Goal: Task Accomplishment & Management: Manage account settings

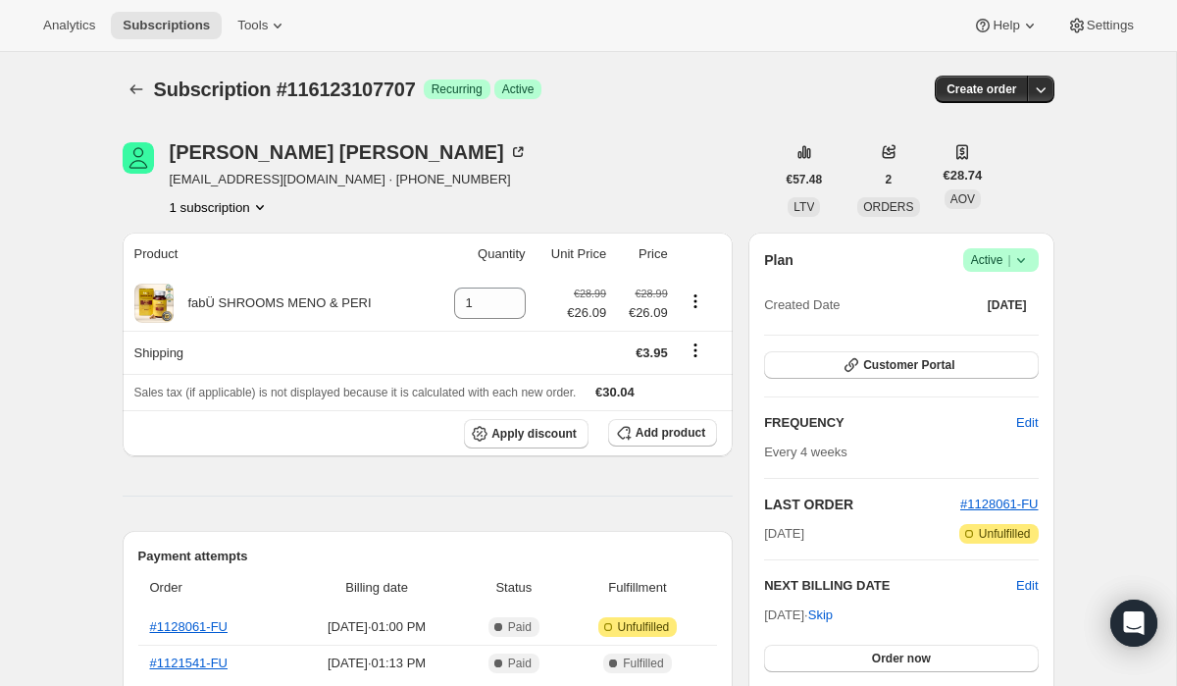
click at [995, 254] on span "Active |" at bounding box center [1001, 260] width 60 height 20
click at [987, 328] on span "Cancel subscription" at bounding box center [995, 332] width 111 height 15
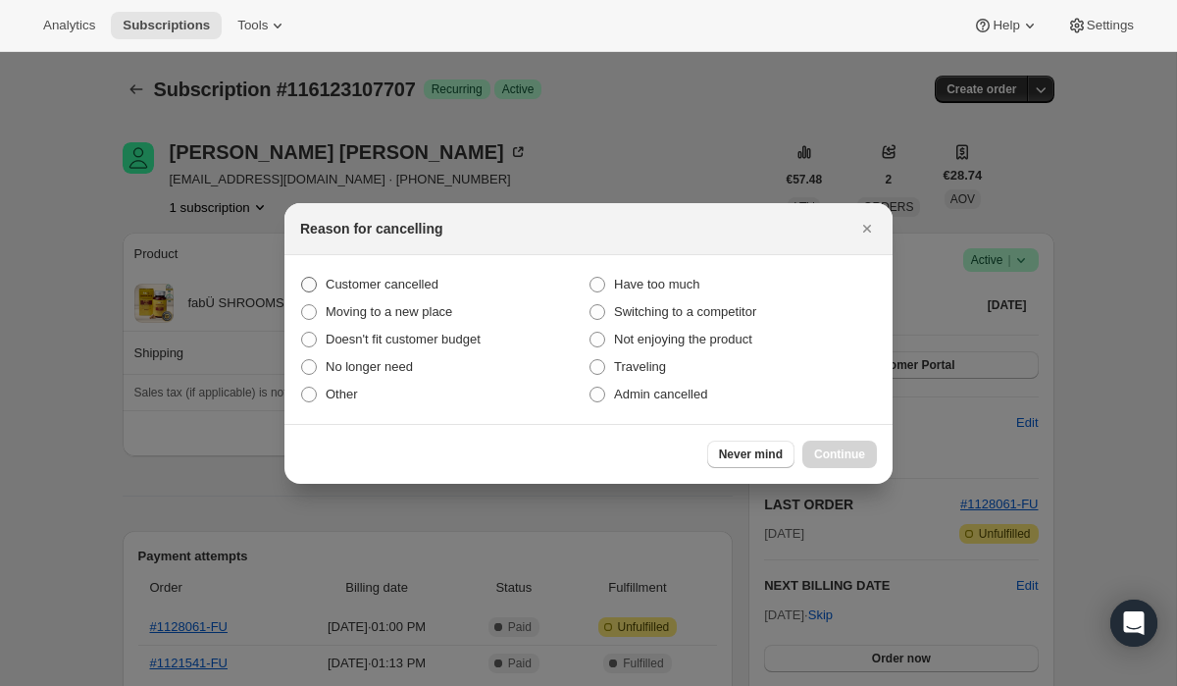
click at [499, 283] on label "Customer cancelled" at bounding box center [444, 284] width 288 height 27
click at [302, 278] on input "Customer cancelled" at bounding box center [301, 277] width 1 height 1
radio input "true"
click at [841, 468] on div "Never mind Continue" at bounding box center [589, 454] width 608 height 60
click at [840, 464] on button "Continue" at bounding box center [840, 454] width 75 height 27
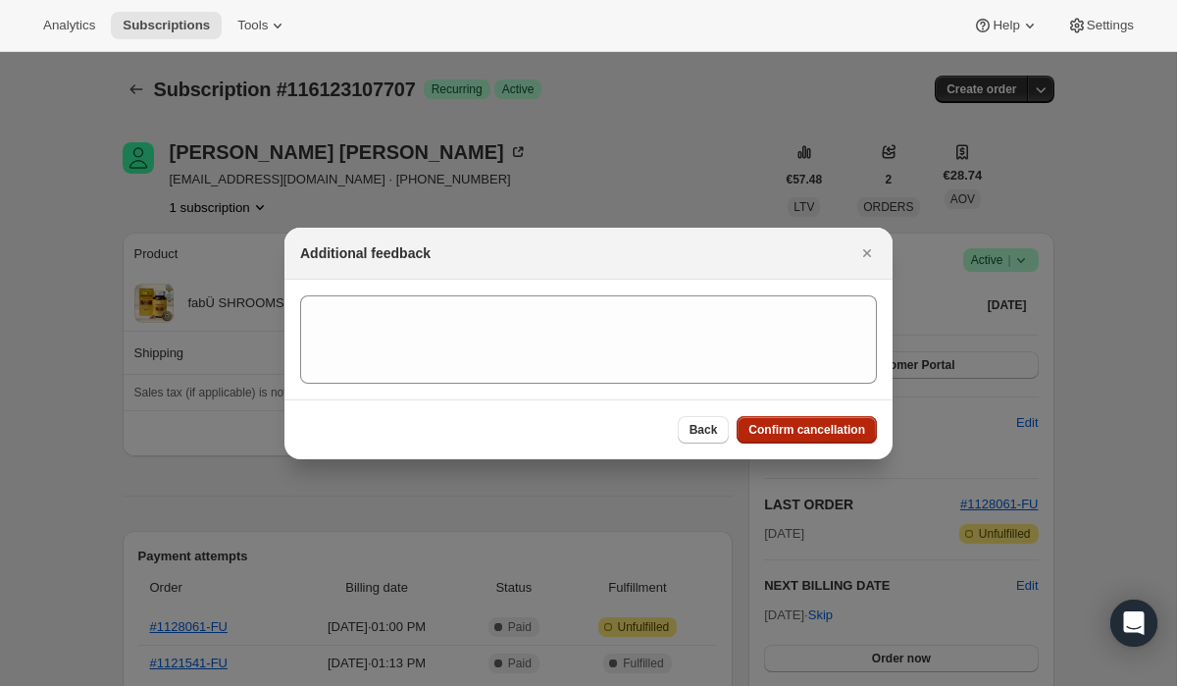
click at [773, 425] on span "Confirm cancellation" at bounding box center [807, 430] width 117 height 16
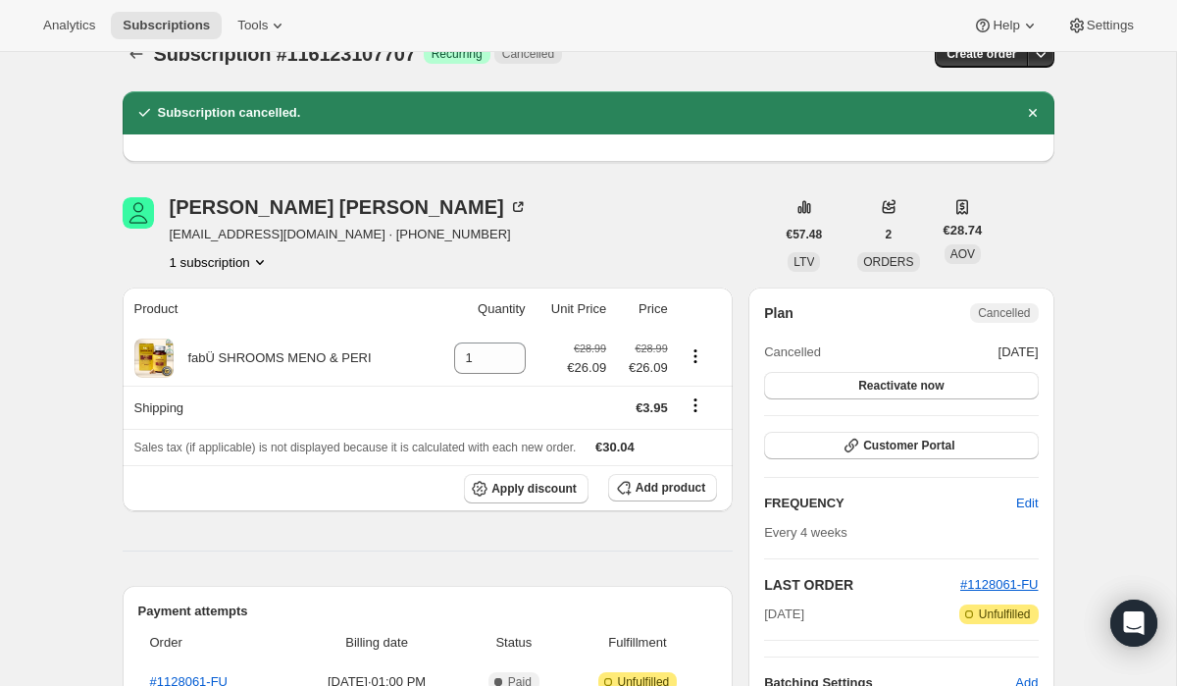
scroll to position [42, 0]
